Goal: Task Accomplishment & Management: Use online tool/utility

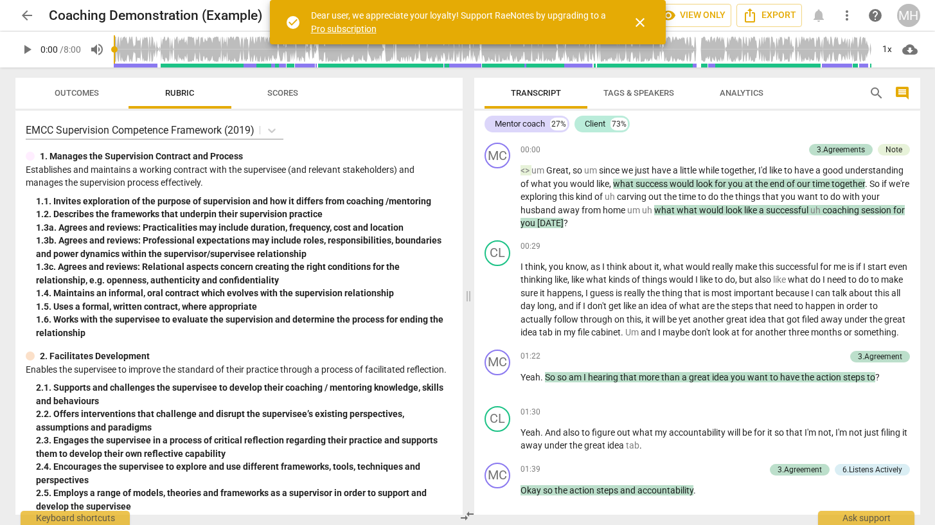
click at [37, 16] on span "arrow_back" at bounding box center [26, 15] width 23 height 15
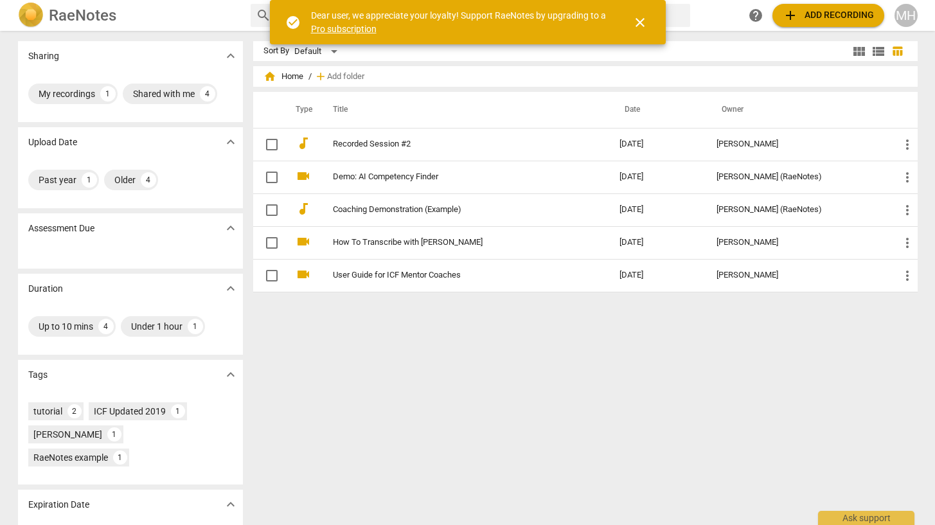
click at [826, 10] on span "add Add recording" at bounding box center [827, 15] width 91 height 15
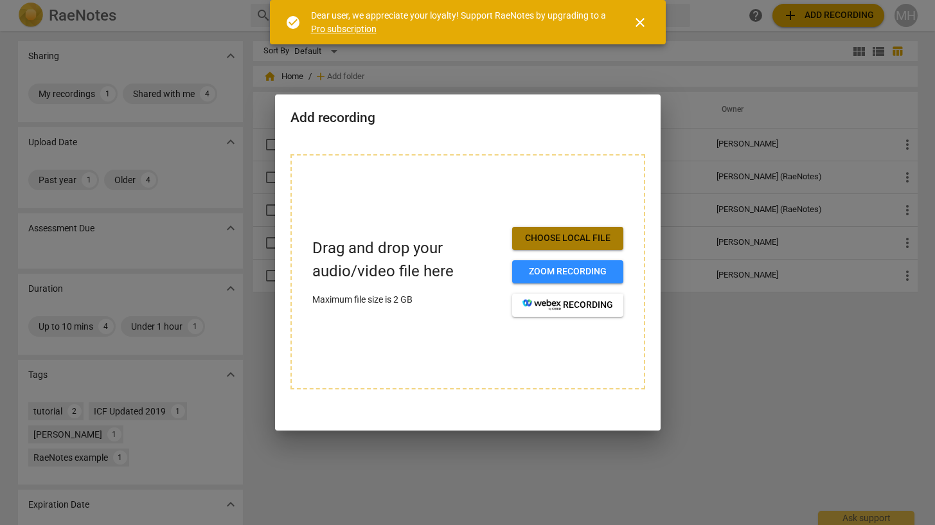
click at [573, 233] on span "Choose local file" at bounding box center [567, 238] width 91 height 13
click at [559, 234] on span "Choose local file" at bounding box center [567, 238] width 91 height 13
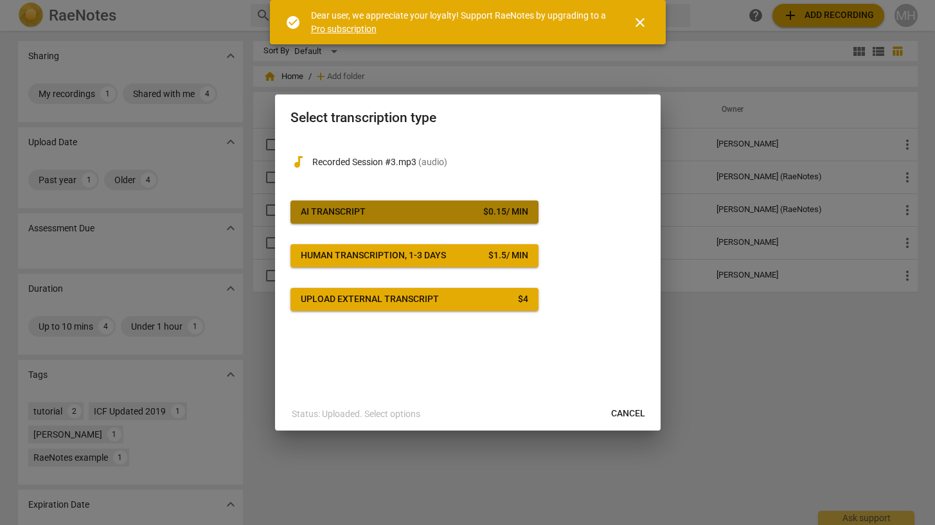
click at [464, 216] on span "AI Transcript $ 0.15 / min" at bounding box center [414, 212] width 227 height 13
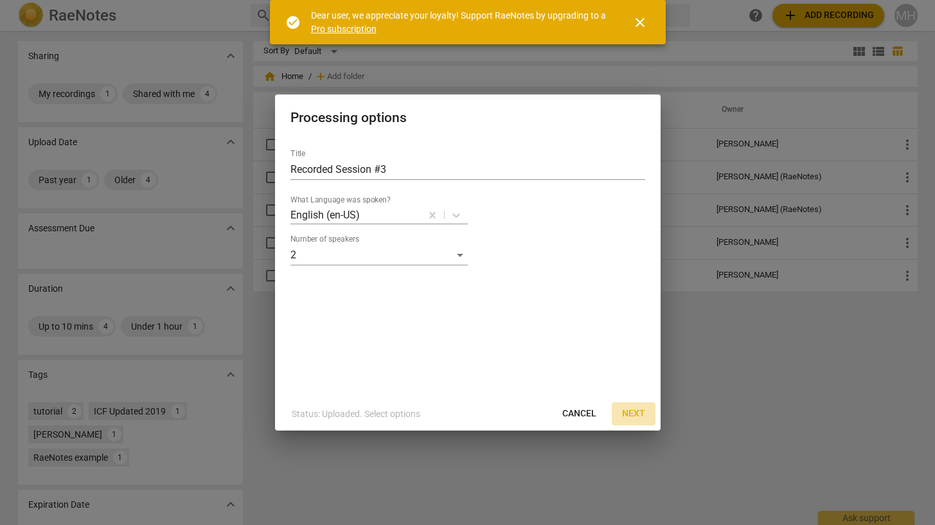
click at [637, 410] on span "Next" at bounding box center [633, 413] width 23 height 13
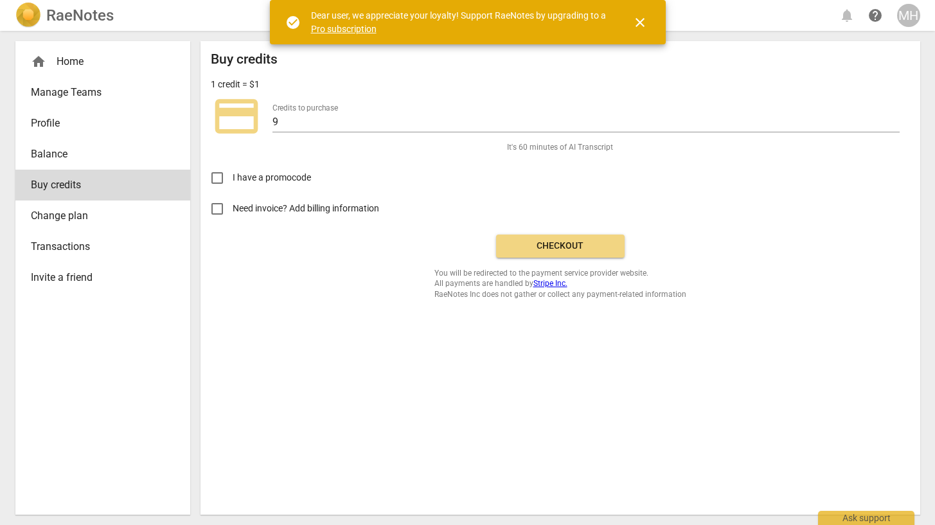
click at [529, 238] on button "Checkout" at bounding box center [560, 245] width 128 height 23
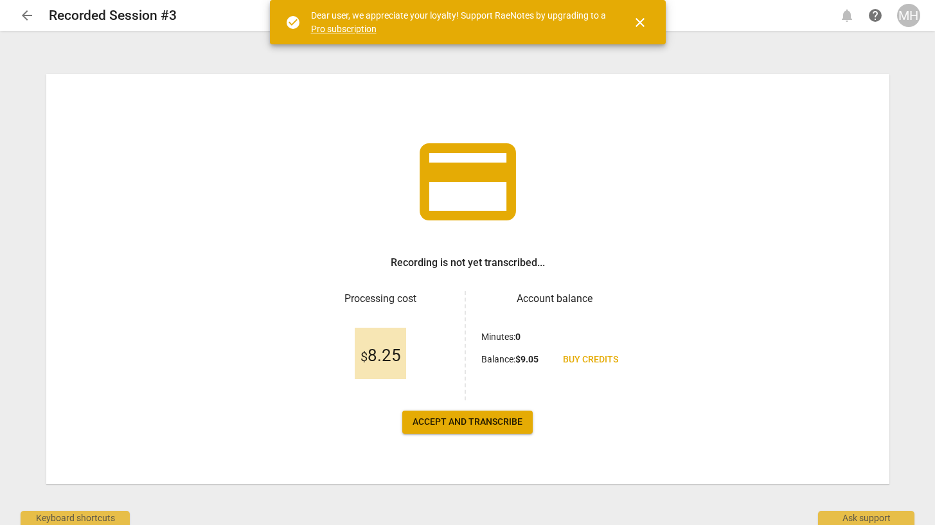
click at [479, 419] on span "Accept and transcribe" at bounding box center [467, 422] width 110 height 13
